Goal: Transaction & Acquisition: Purchase product/service

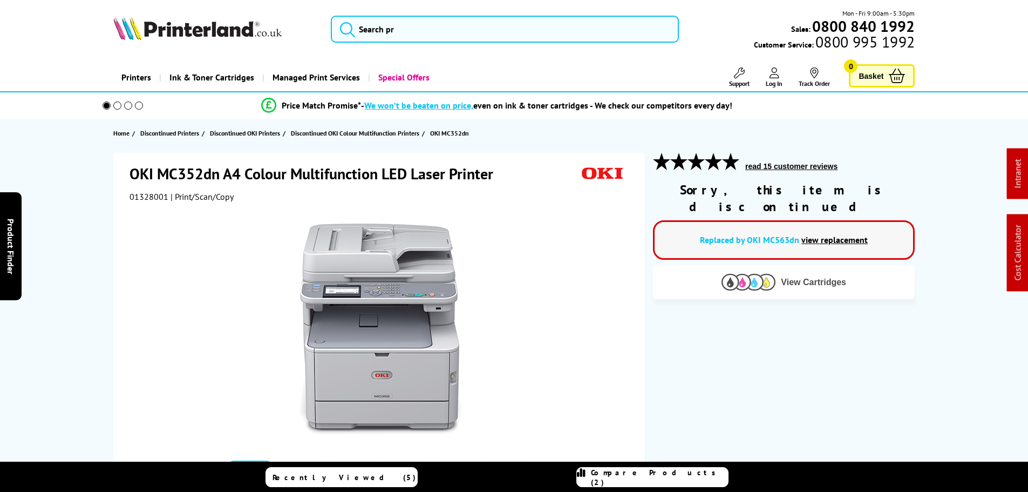
click at [718, 273] on button "View Cartridges" at bounding box center [784, 282] width 246 height 18
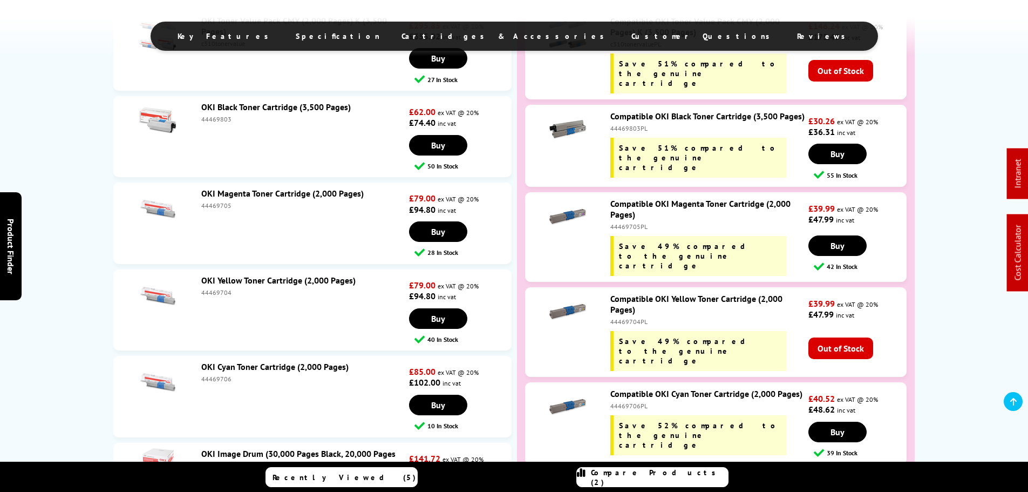
scroll to position [2482, 0]
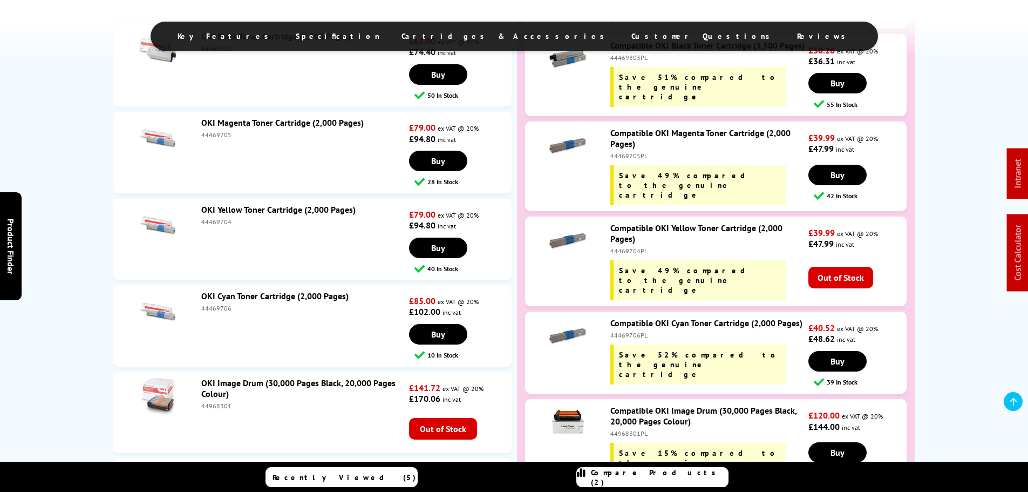
click at [623, 247] on div "44469704PL" at bounding box center [708, 251] width 195 height 8
copy div "44469704PL"
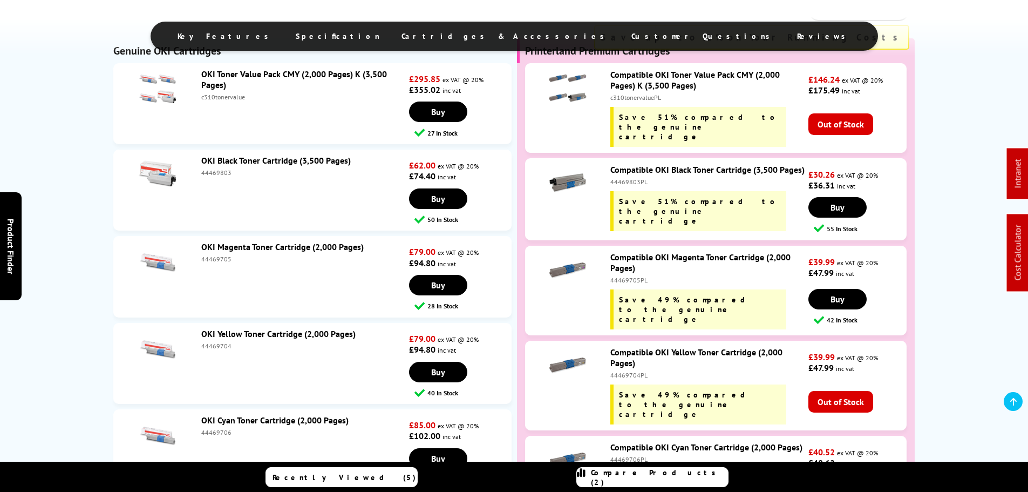
scroll to position [2374, 0]
